Goal: Complete application form: Complete application form

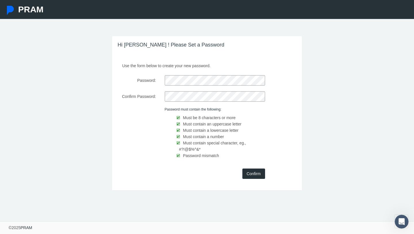
click at [251, 169] on input "Confirm" at bounding box center [254, 174] width 23 height 10
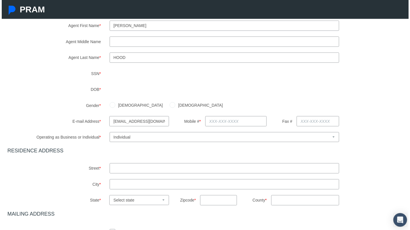
scroll to position [72, 0]
click at [280, 102] on div "[DEMOGRAPHIC_DATA] [DEMOGRAPHIC_DATA]" at bounding box center [258, 106] width 309 height 10
click at [169, 106] on input "[DEMOGRAPHIC_DATA]" at bounding box center [172, 105] width 6 height 6
radio input "true"
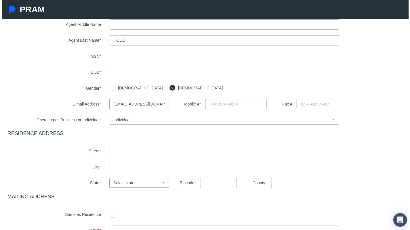
scroll to position [94, 0]
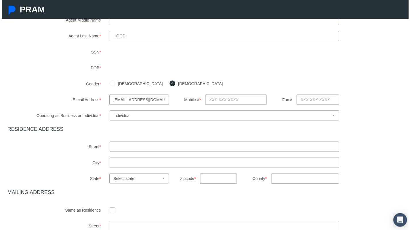
click at [216, 105] on input "text" at bounding box center [236, 100] width 62 height 10
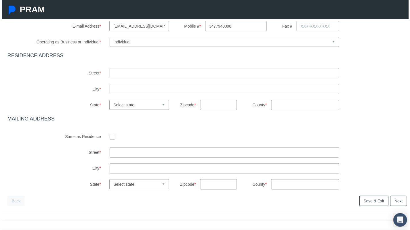
scroll to position [168, 0]
type input "[PHONE_NUMBER]"
click at [249, 76] on input "text" at bounding box center [224, 73] width 231 height 10
type input "[STREET_ADDRESS][PERSON_NAME]"
type input "[PERSON_NAME]"
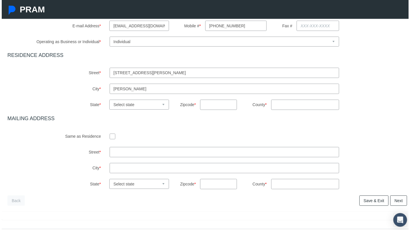
click at [153, 103] on select "Select state [US_STATE] [US_STATE] [US_STATE] [US_STATE] [US_STATE] [US_STATE] …" at bounding box center [138, 105] width 60 height 10
select select "GA"
click at [209, 106] on input "text" at bounding box center [218, 105] width 37 height 10
type input "30341"
click at [299, 112] on div "Agent First Name * [PERSON_NAME] Agent Middle Name Agent Last Name * *" at bounding box center [207, 57] width 403 height 266
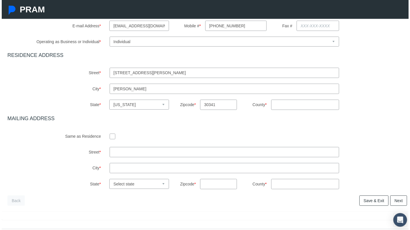
click at [299, 109] on input "County *" at bounding box center [306, 105] width 68 height 10
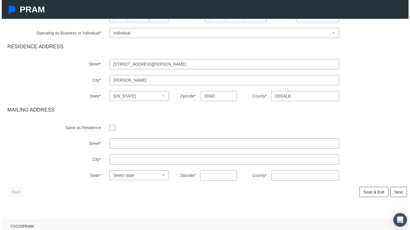
type input "Dekalb"
click at [112, 126] on input "checkbox" at bounding box center [112, 129] width 6 height 6
checkbox input "true"
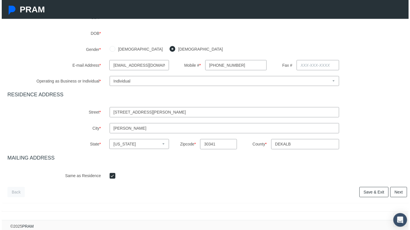
scroll to position [133, 0]
click at [402, 188] on link "Next" at bounding box center [400, 193] width 17 height 10
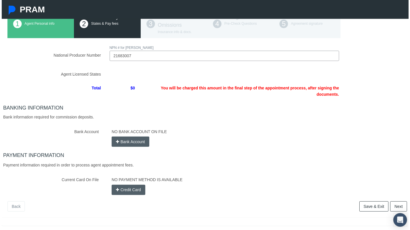
scroll to position [66, 0]
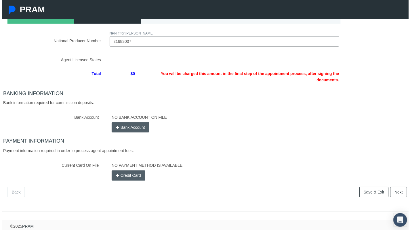
type input "21683007"
click at [125, 123] on div "NO BANK ACCOUNT ON FILE Bank Account" at bounding box center [259, 123] width 306 height 20
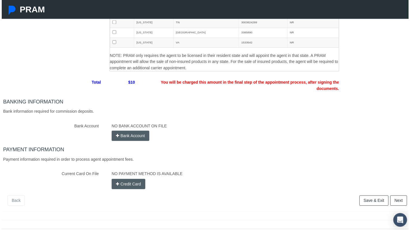
scroll to position [150, 0]
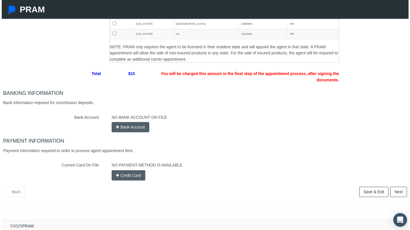
click at [127, 125] on button "Bank Account" at bounding box center [130, 128] width 38 height 10
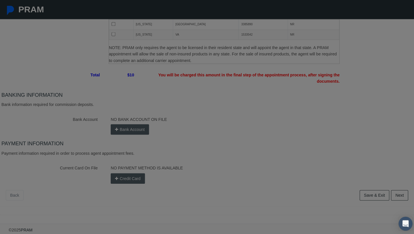
scroll to position [146, 0]
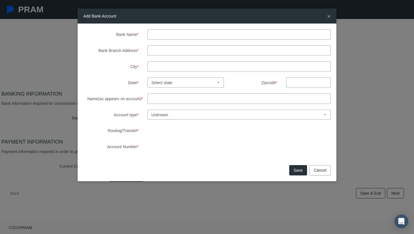
click at [163, 36] on input "Bank Name *" at bounding box center [240, 34] width 184 height 10
type input "N"
type input "bank of america"
click at [158, 49] on input "Bank Branch Address *" at bounding box center [240, 50] width 184 height 10
click at [177, 98] on input "Name(as appears on account) *" at bounding box center [240, 99] width 184 height 10
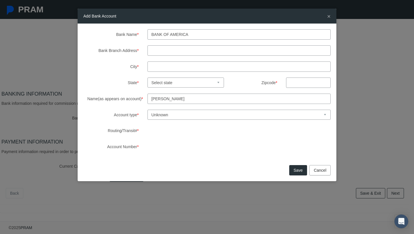
type input "[PERSON_NAME]"
click at [166, 118] on select "Unknown Checking Savings" at bounding box center [240, 115] width 184 height 10
select select "1"
click at [197, 51] on input "Bank Branch Address *" at bounding box center [240, 50] width 184 height 10
type input "[STREET_ADDRESS]"
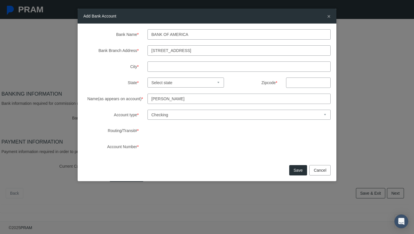
click at [163, 65] on input "City *" at bounding box center [240, 67] width 184 height 10
type input "[GEOGRAPHIC_DATA]"
click at [171, 83] on select "Select state [US_STATE] [US_STATE] [US_STATE] [US_STATE] [US_STATE] [US_STATE] …" at bounding box center [186, 83] width 77 height 10
select select "GA"
click at [290, 83] on input "text" at bounding box center [308, 83] width 45 height 10
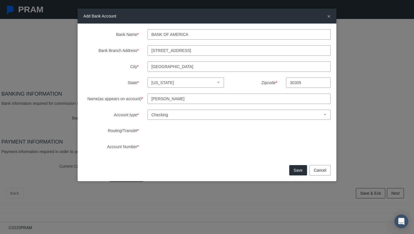
type input "30305"
click at [302, 171] on button "Save" at bounding box center [298, 170] width 18 height 10
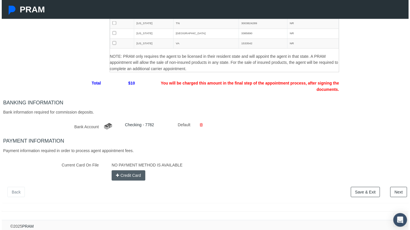
scroll to position [141, 0]
click at [126, 172] on button "Credit Card" at bounding box center [128, 177] width 34 height 10
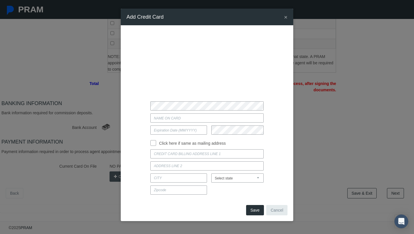
click at [155, 122] on input "Current Card On File" at bounding box center [206, 118] width 113 height 9
type input "[PERSON_NAME]"
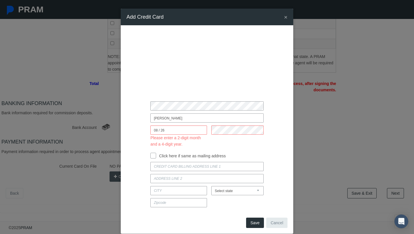
click at [170, 130] on input "08 / 26" at bounding box center [178, 130] width 57 height 9
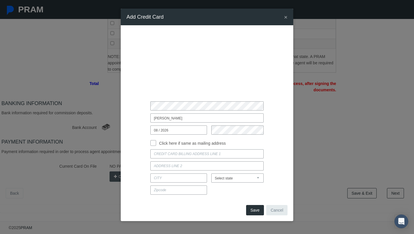
type input "08 / 2026"
click at [153, 142] on input "Click here if same as mailing address" at bounding box center [153, 143] width 6 height 6
checkbox input "true"
type input "[STREET_ADDRESS][PERSON_NAME]"
type input "[PERSON_NAME]"
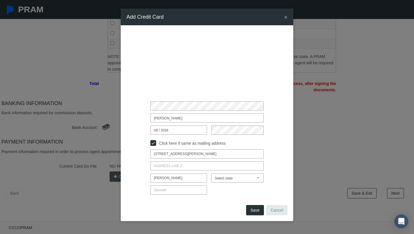
select select "GA"
type input "30341"
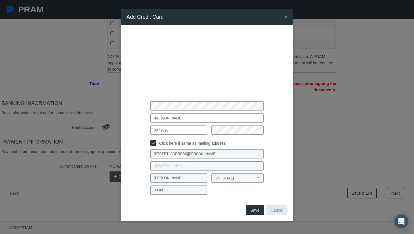
click at [256, 210] on button "Save" at bounding box center [255, 210] width 18 height 10
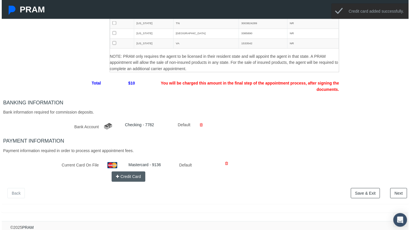
scroll to position [142, 0]
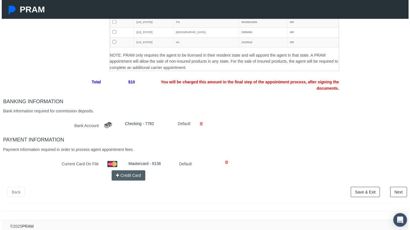
click at [392, 195] on div "1 Account Agent Personal info 2 NIPR & Payment States & Pay fees 3 4 5 *" at bounding box center [207, 59] width 414 height 291
click at [397, 189] on link "Next" at bounding box center [400, 193] width 17 height 10
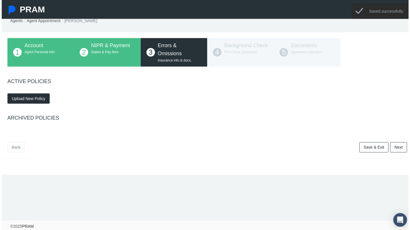
scroll to position [0, 0]
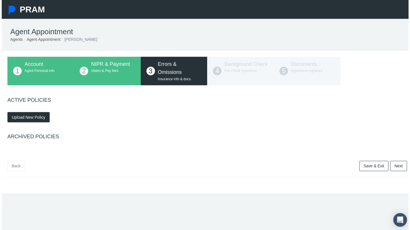
click at [30, 119] on span "Upload New Policy" at bounding box center [27, 118] width 34 height 5
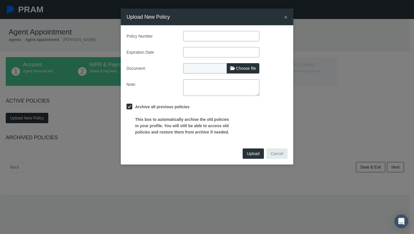
click at [197, 36] on input "text" at bounding box center [221, 36] width 76 height 10
click at [248, 68] on span "Choose file" at bounding box center [246, 68] width 20 height 5
click at [248, 68] on input "Choose file" at bounding box center [221, 67] width 76 height 8
type input "C:\fakepath\NAPA_E&O.pdf"
type input "NAPA_E&O.pdf"
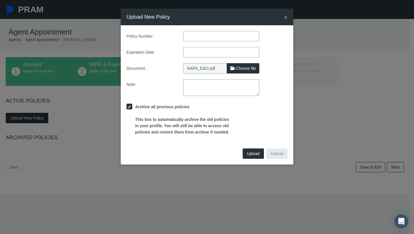
click at [204, 35] on input "text" at bounding box center [221, 36] width 76 height 10
type input "596427449"
click at [198, 47] on input "text" at bounding box center [221, 52] width 76 height 10
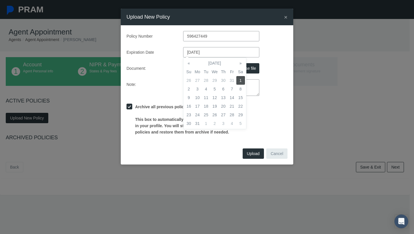
type input "[DATE]"
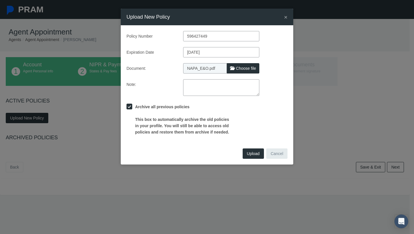
click at [274, 45] on div "Policy Number 596427449 Expiration Date [DATE] Document: NAPA_E&O.pdf Choose fi…" at bounding box center [207, 83] width 161 height 104
click at [247, 153] on span "Upload" at bounding box center [253, 154] width 13 height 5
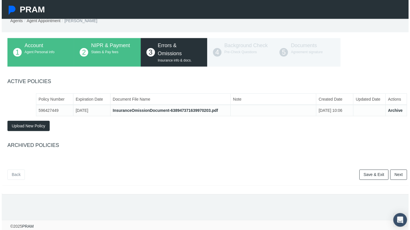
scroll to position [23, 0]
click at [392, 171] on link "Next" at bounding box center [400, 176] width 17 height 10
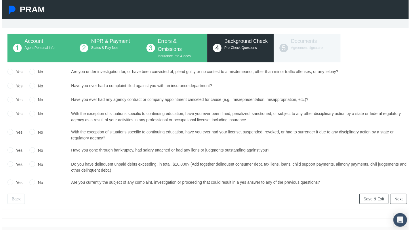
click at [32, 74] on input "No" at bounding box center [31, 72] width 6 height 6
radio input "true"
click at [33, 86] on input "No" at bounding box center [31, 86] width 6 height 6
radio input "true"
click at [30, 103] on input "No" at bounding box center [31, 100] width 6 height 6
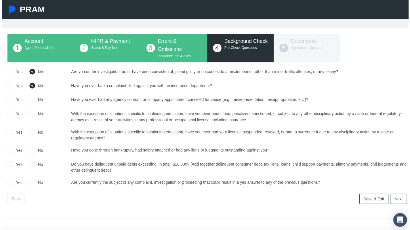
radio input "true"
click at [31, 115] on input "No" at bounding box center [31, 114] width 6 height 6
radio input "true"
click at [32, 134] on input "No" at bounding box center [31, 133] width 6 height 6
radio input "true"
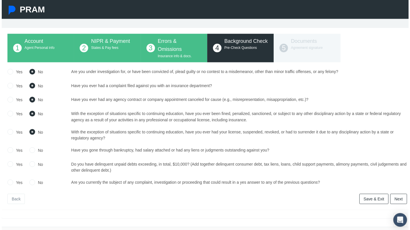
click at [31, 153] on input "No" at bounding box center [31, 151] width 6 height 6
radio input "true"
click at [31, 165] on input "No" at bounding box center [31, 165] width 6 height 6
radio input "true"
click at [31, 185] on input "No" at bounding box center [31, 184] width 6 height 6
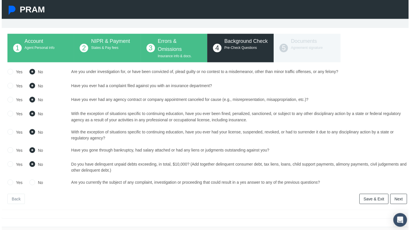
radio input "true"
click at [396, 202] on link "Next" at bounding box center [400, 200] width 17 height 10
